Goal: Task Accomplishment & Management: Manage account settings

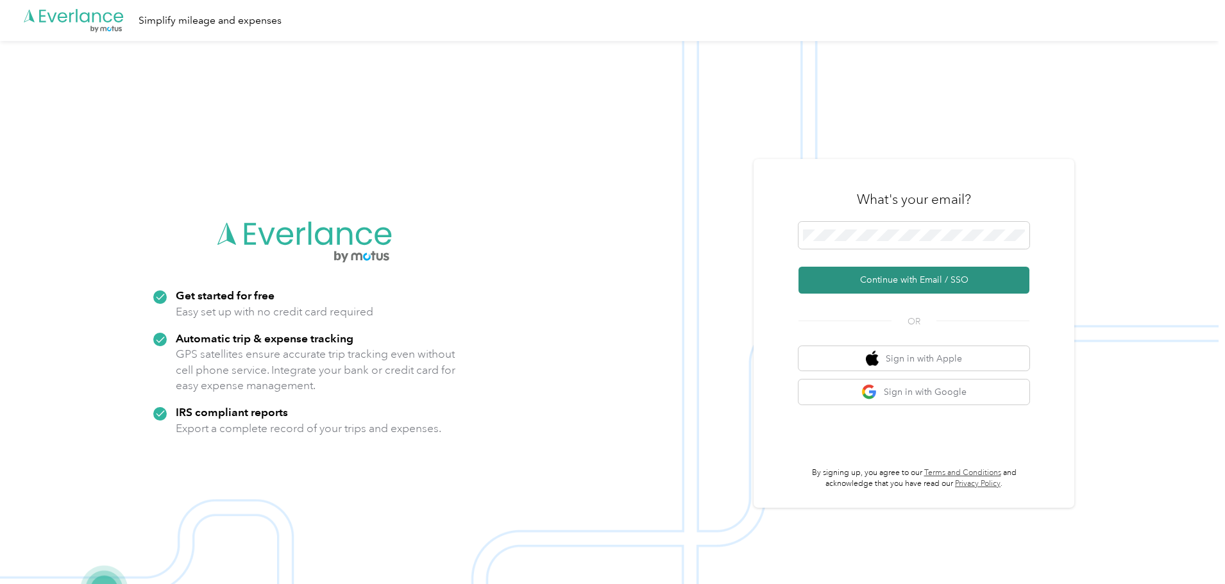
click at [855, 287] on button "Continue with Email / SSO" at bounding box center [914, 280] width 231 height 27
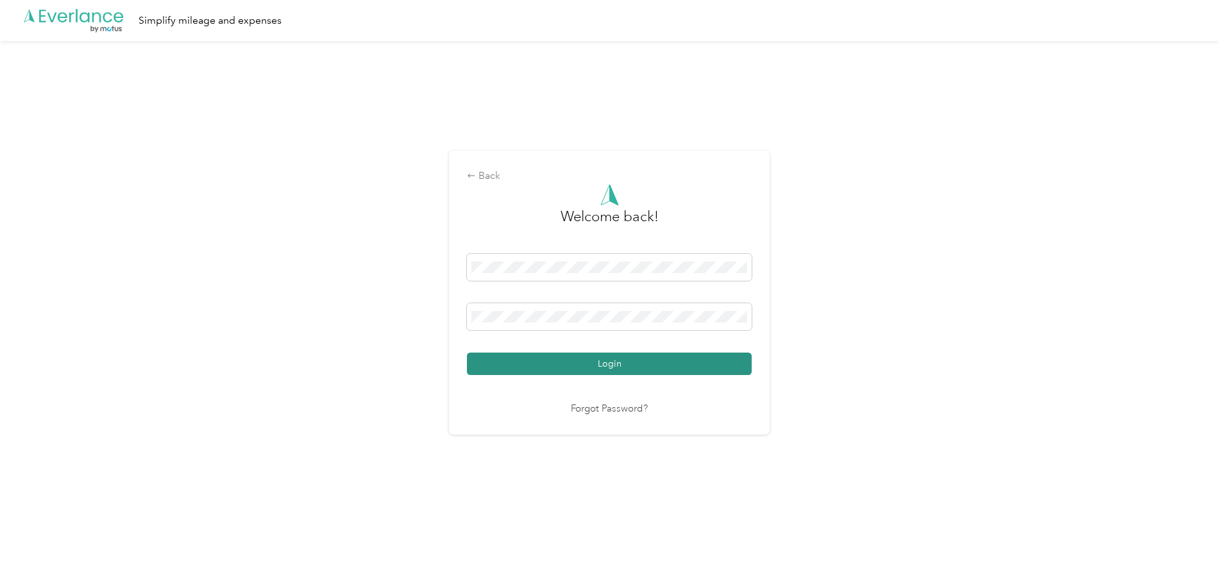
click at [577, 360] on button "Login" at bounding box center [609, 364] width 285 height 22
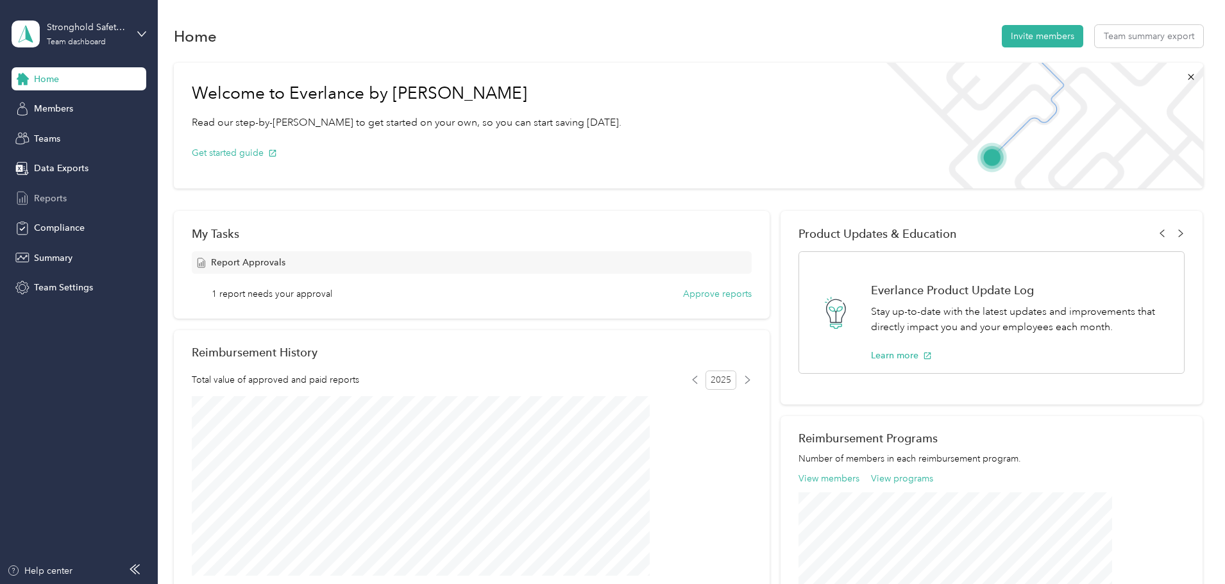
click at [49, 202] on span "Reports" at bounding box center [50, 198] width 33 height 13
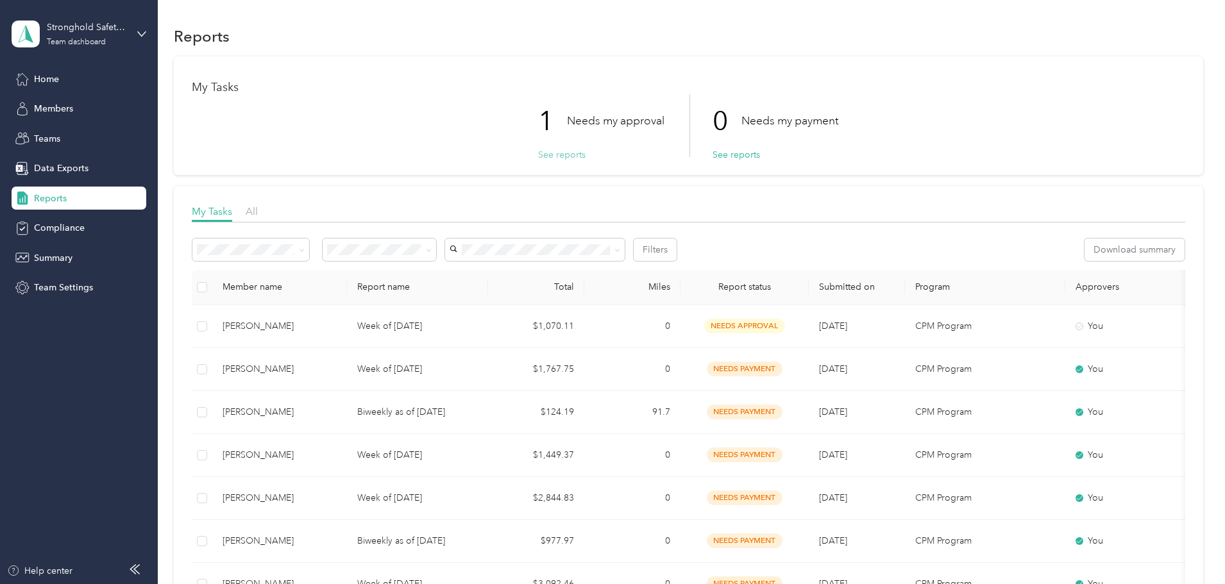
click at [565, 158] on button "See reports" at bounding box center [561, 154] width 47 height 13
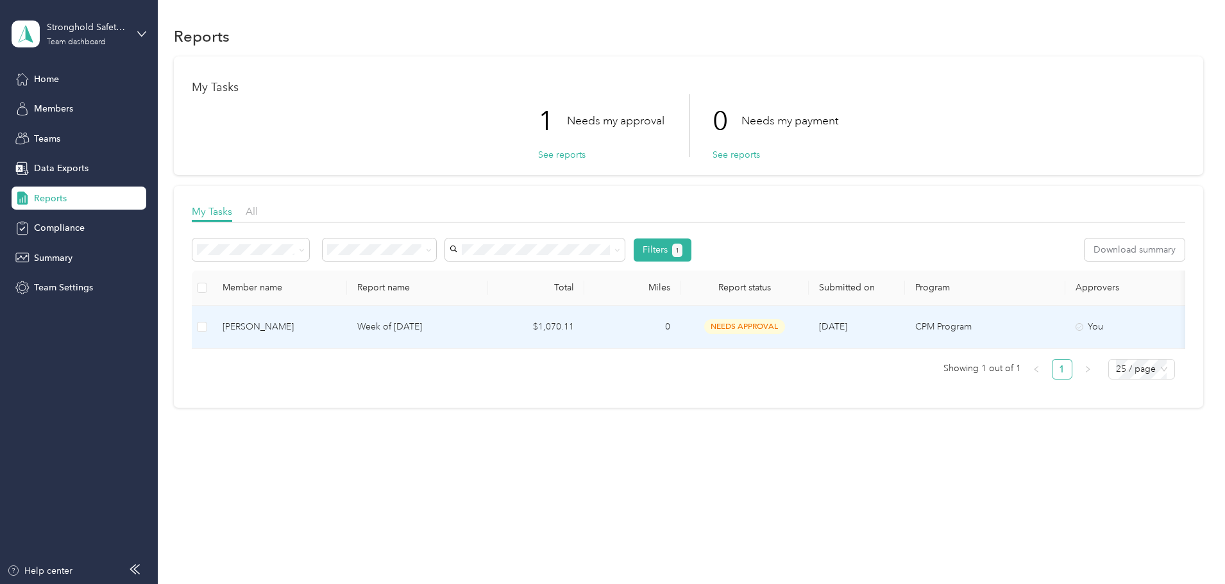
click at [478, 320] on p "Week of [DATE]" at bounding box center [417, 327] width 121 height 14
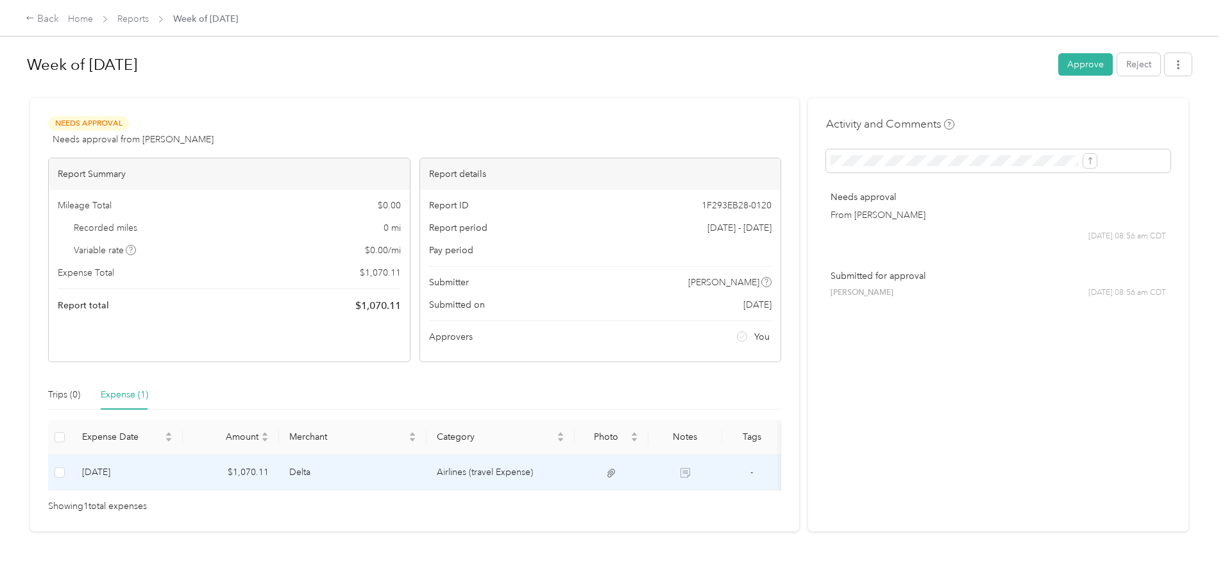
click at [642, 469] on body "Back Home Reports Week of [DATE] Week of [DATE] Approve Reject Needs Approval N…" at bounding box center [609, 292] width 1219 height 584
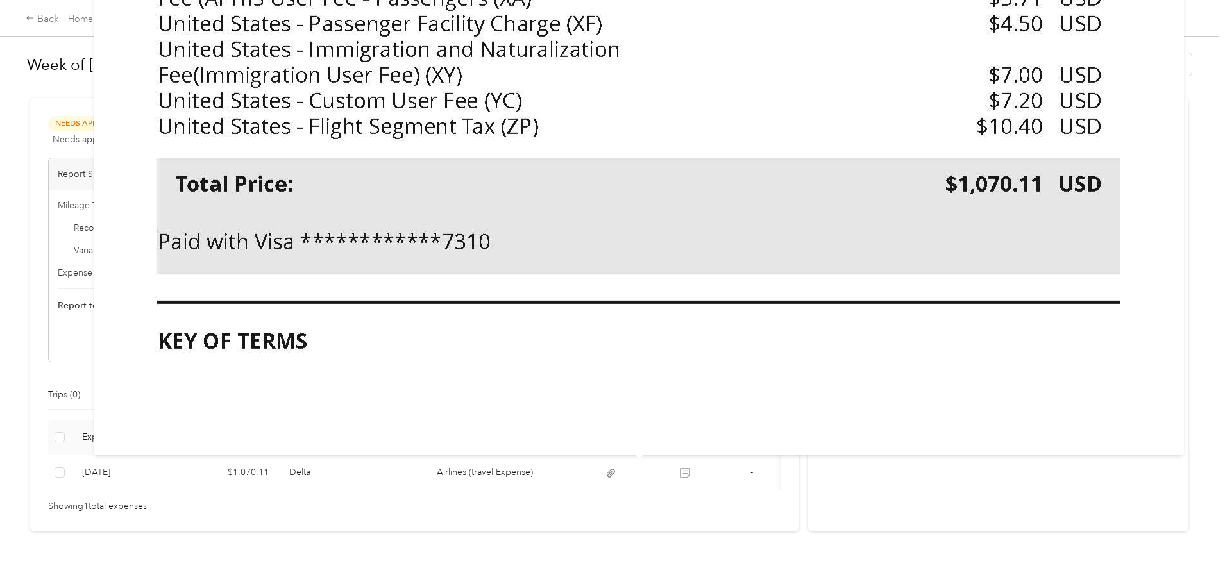
click at [880, 514] on div "Activity and Comments Needs approval From [PERSON_NAME] Head [DATE] 08:56 am CD…" at bounding box center [998, 315] width 380 height 434
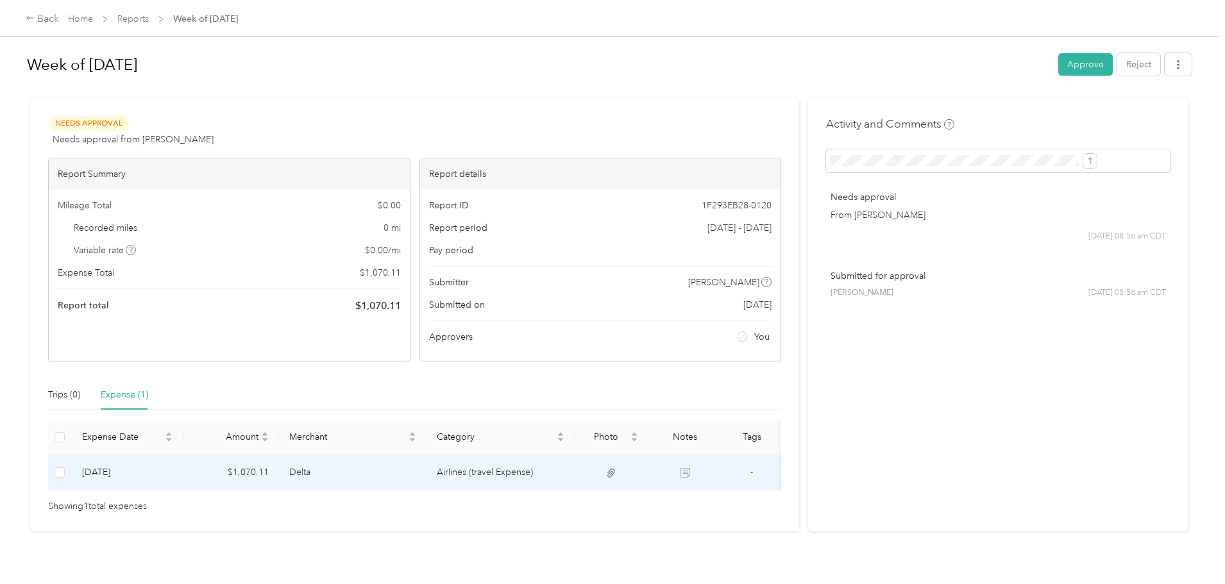
click at [380, 468] on td "Delta" at bounding box center [353, 473] width 148 height 35
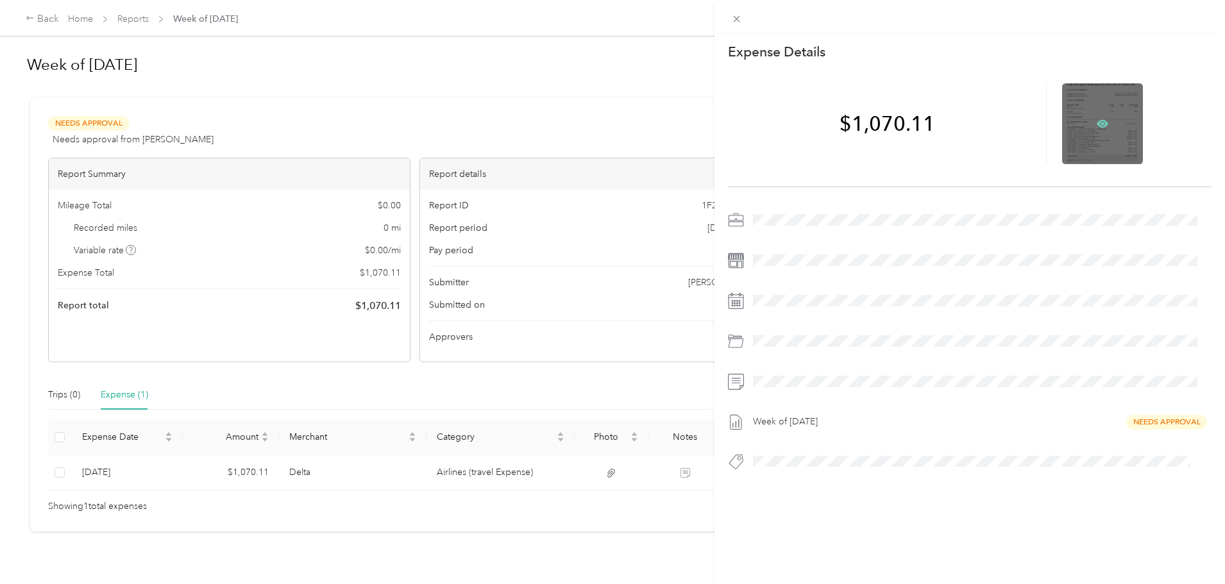
click at [1097, 123] on icon at bounding box center [1103, 124] width 12 height 12
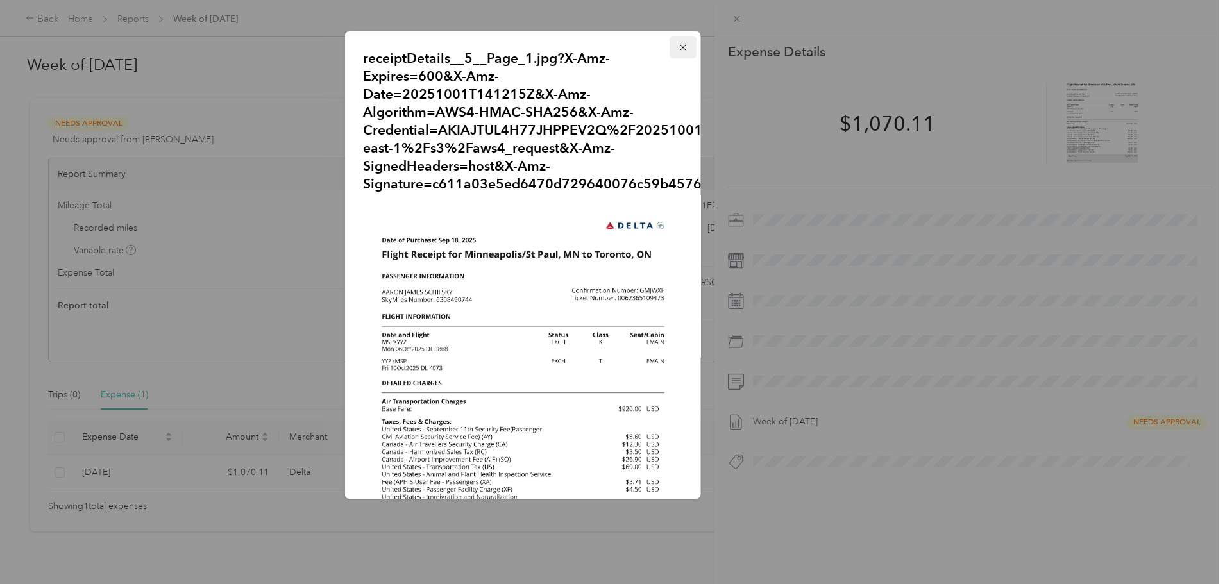
click at [679, 46] on icon "button" at bounding box center [683, 47] width 9 height 9
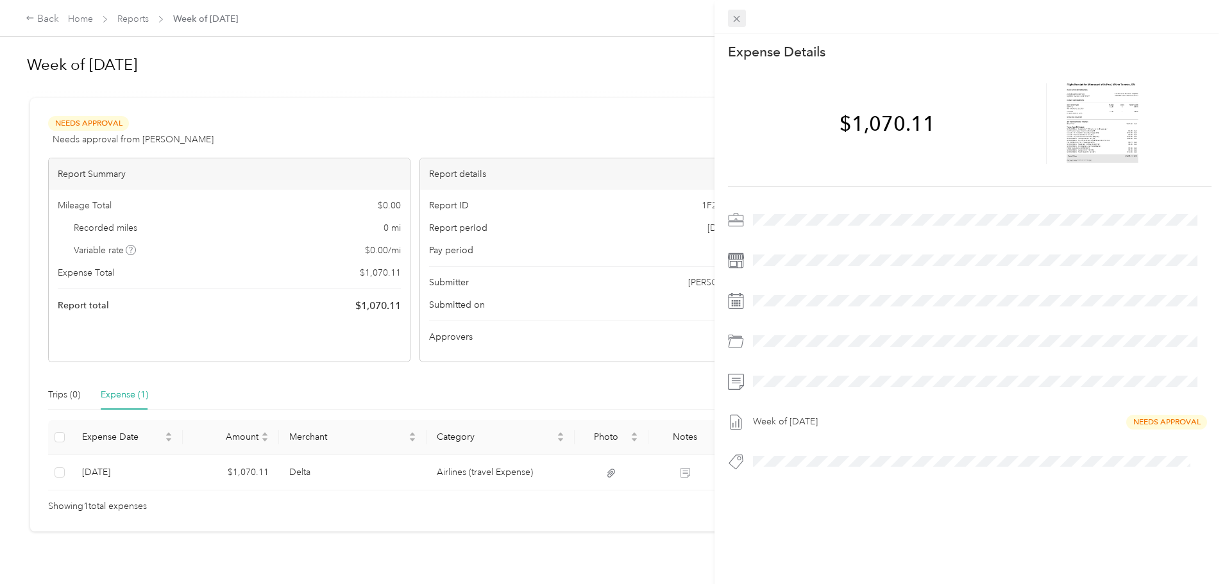
click at [735, 20] on icon at bounding box center [736, 18] width 11 height 11
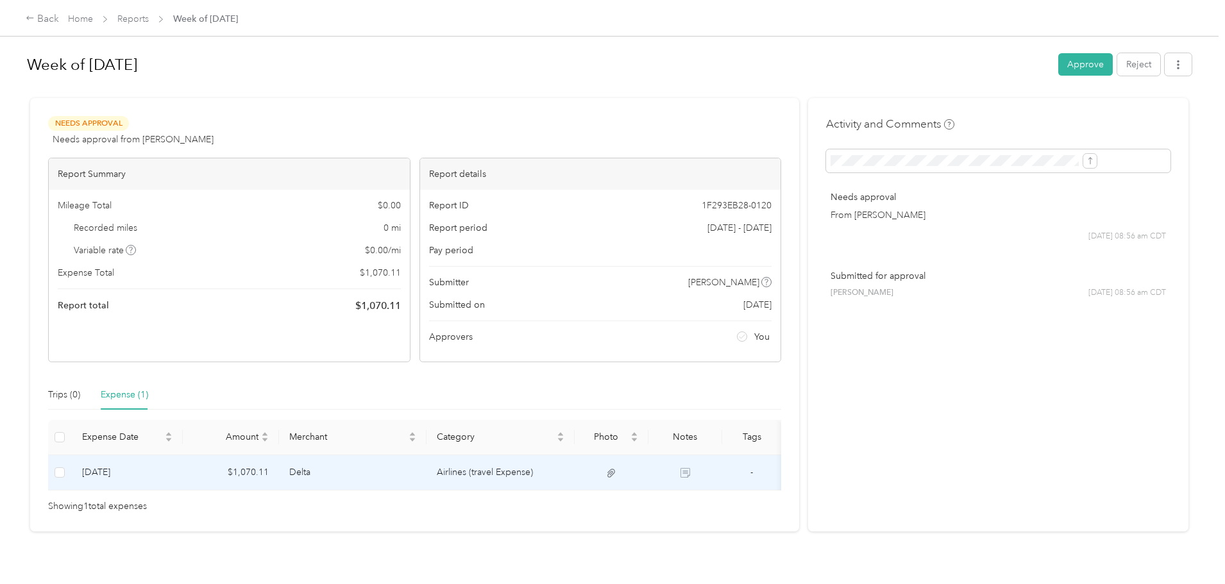
click at [690, 471] on icon at bounding box center [686, 473] width 10 height 10
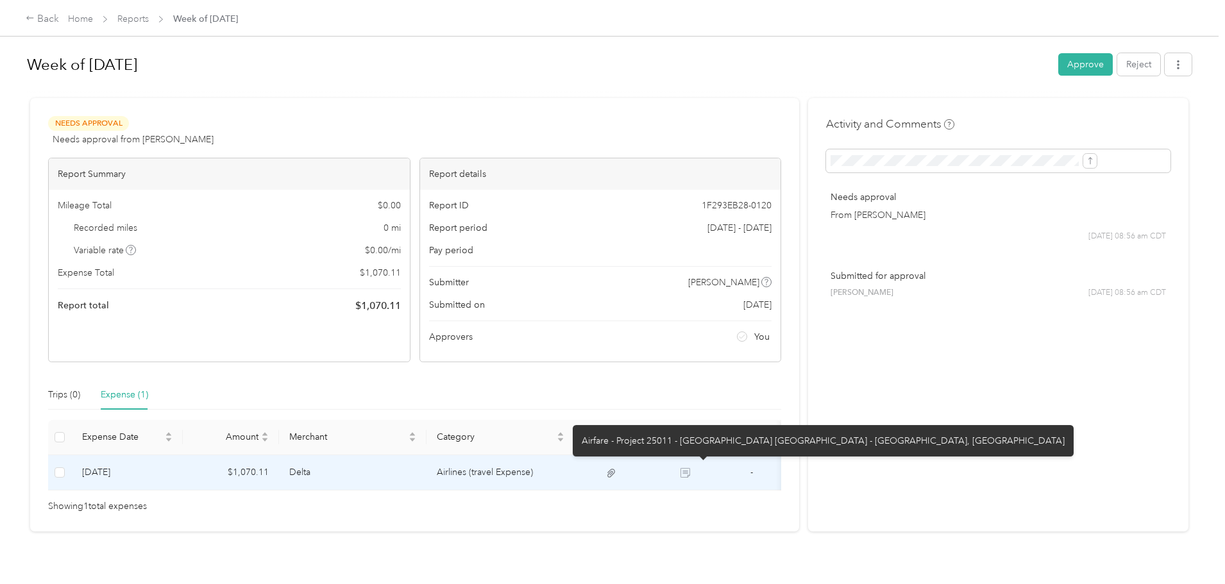
click at [615, 472] on icon at bounding box center [612, 473] width 8 height 8
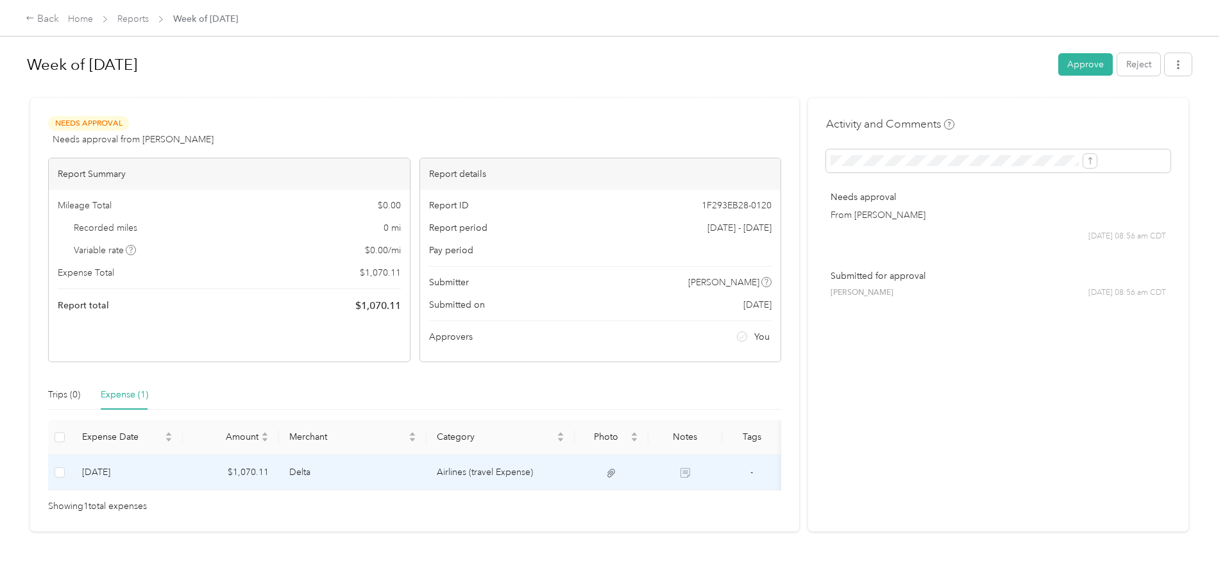
click at [575, 482] on td "Airlines (travel Expense)" at bounding box center [501, 473] width 148 height 35
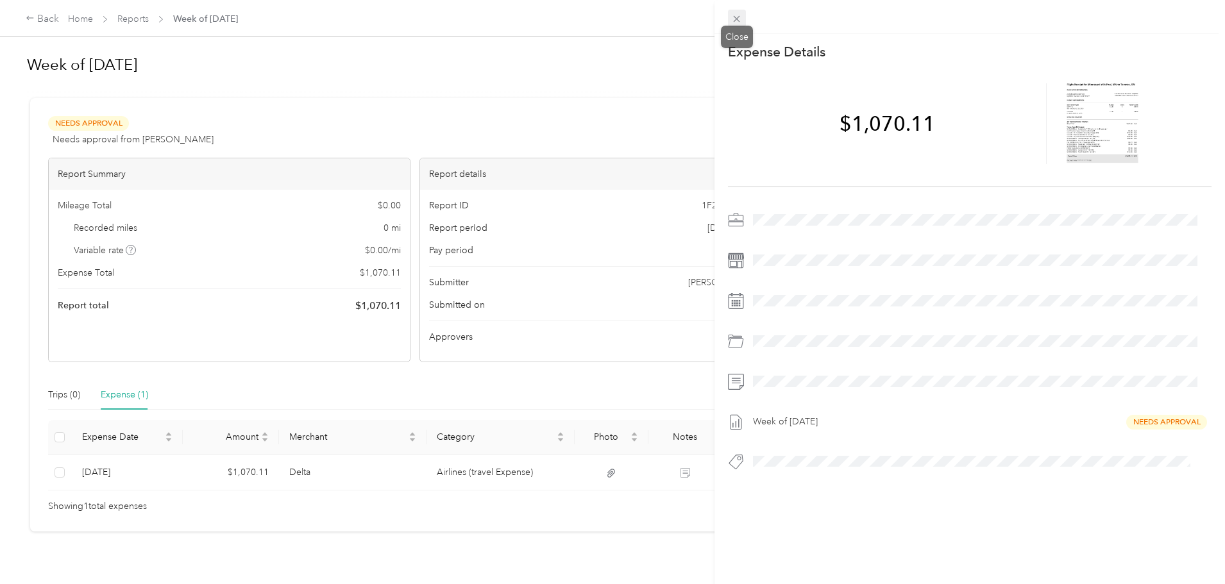
click at [737, 21] on icon at bounding box center [736, 18] width 11 height 11
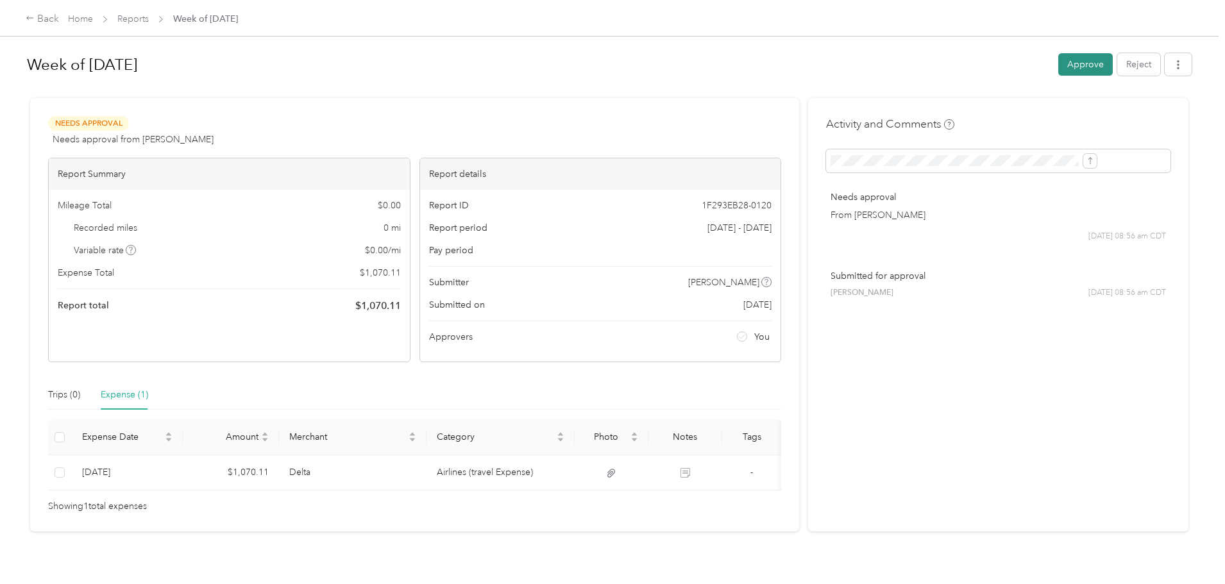
click at [1059, 61] on button "Approve" at bounding box center [1086, 64] width 55 height 22
